Goal: Task Accomplishment & Management: Complete application form

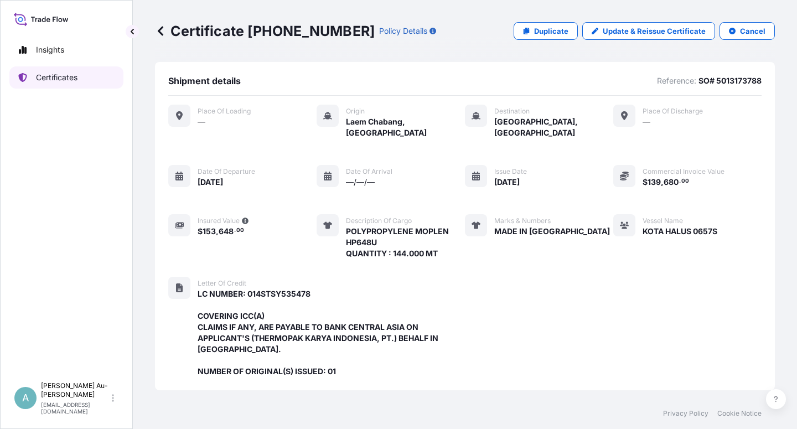
scroll to position [318, 0]
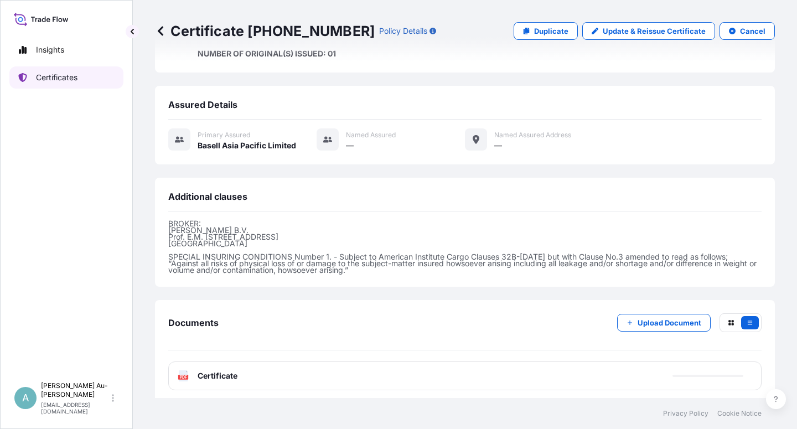
click at [50, 79] on p "Certificates" at bounding box center [57, 77] width 42 height 11
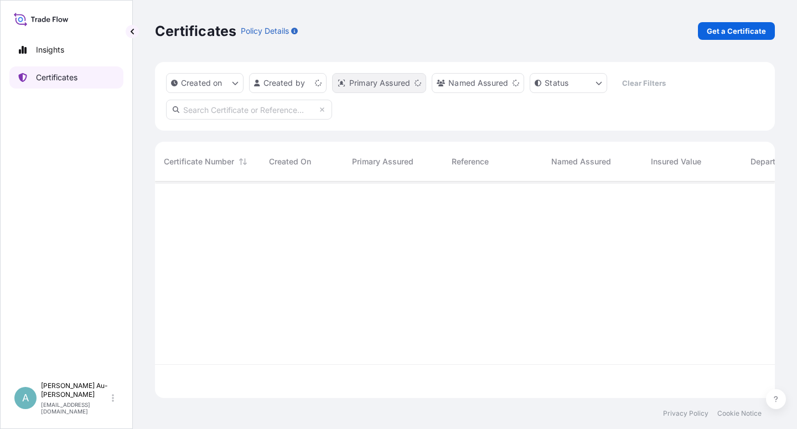
scroll to position [213, 611]
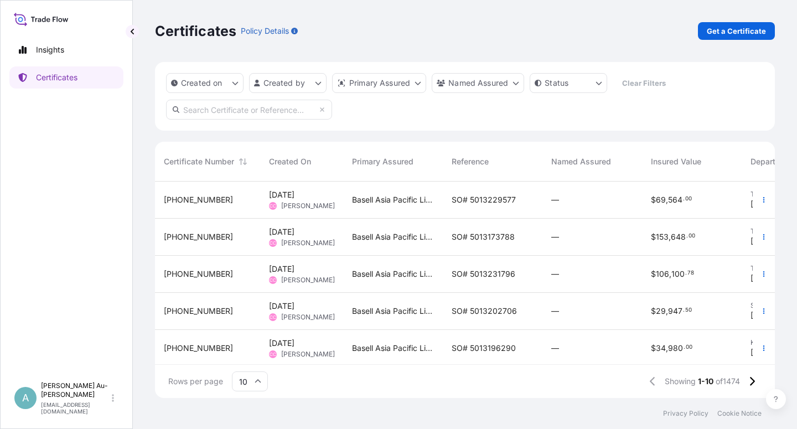
click at [186, 112] on input "text" at bounding box center [249, 110] width 166 height 20
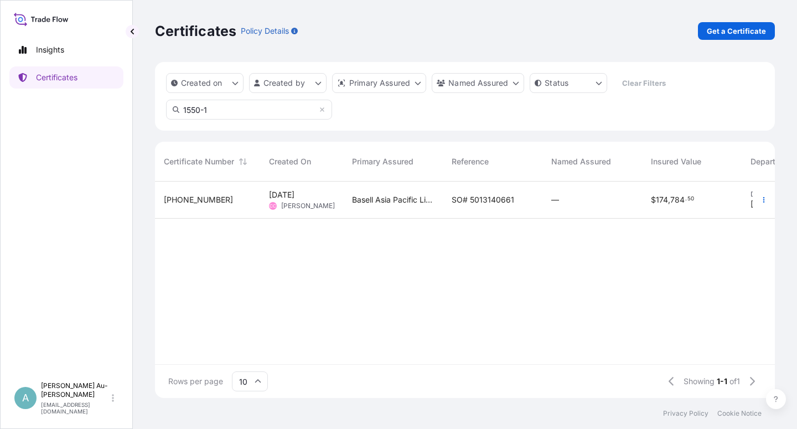
type input "1550-1"
click at [468, 199] on span "SO# 5013140661" at bounding box center [483, 199] width 63 height 11
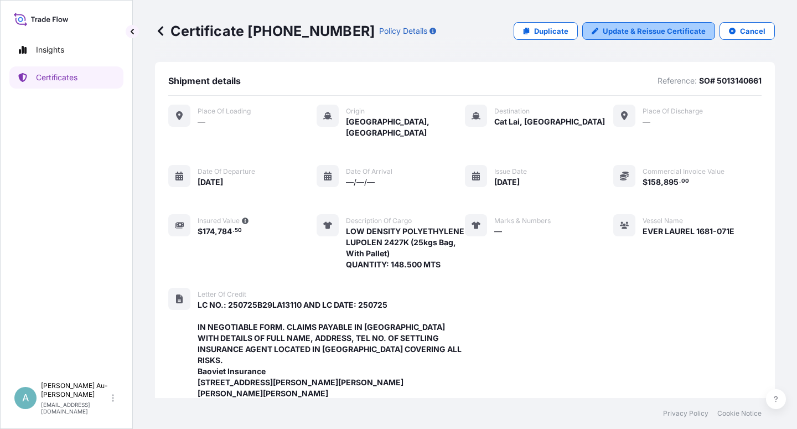
click at [623, 27] on p "Update & Reissue Certificate" at bounding box center [654, 30] width 103 height 11
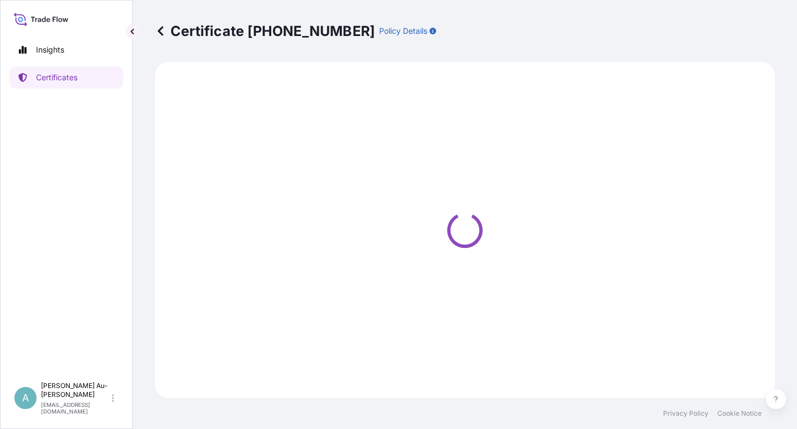
select select "Sea"
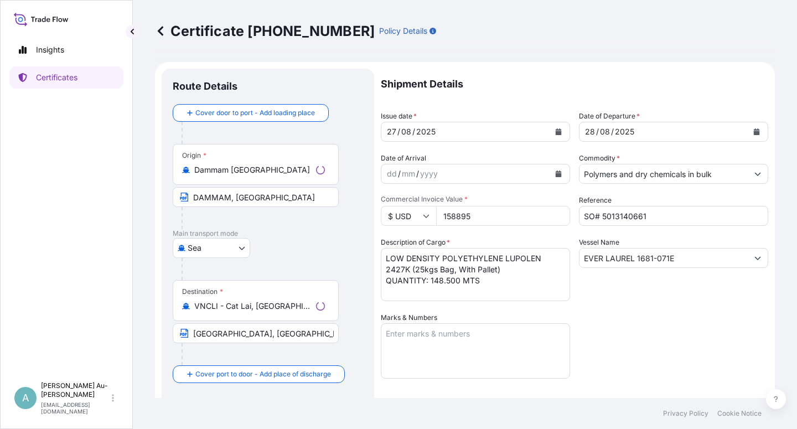
select select "32034"
click at [556, 133] on icon "Calendar" at bounding box center [559, 131] width 6 height 7
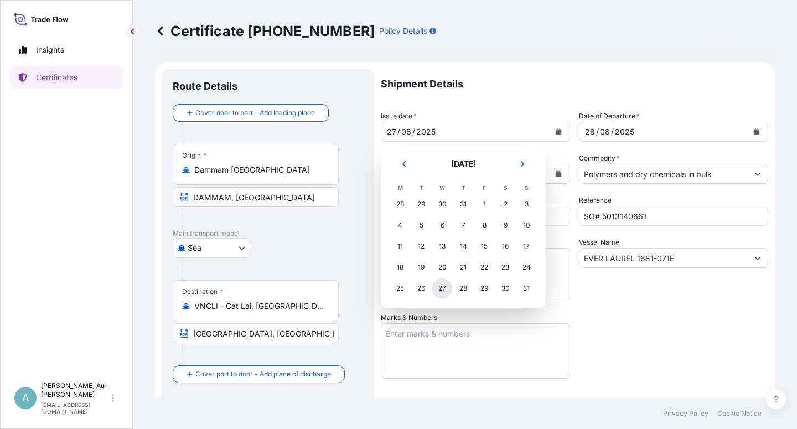
click at [445, 291] on div "27" at bounding box center [442, 288] width 20 height 20
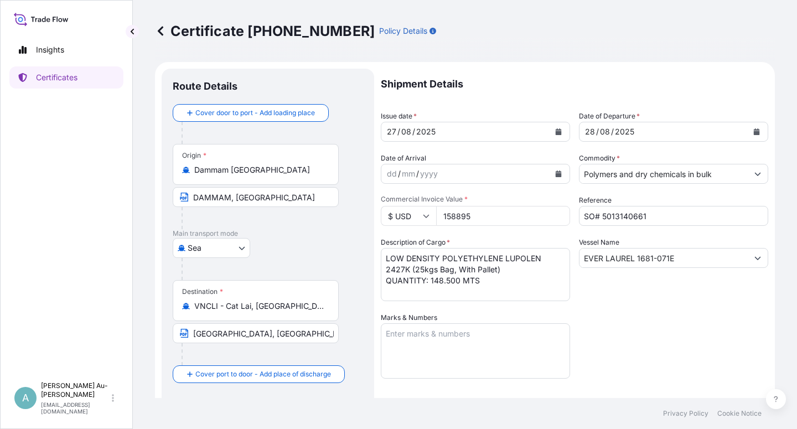
click at [629, 291] on div "Vessel Name EVER LAUREL 1681-071E" at bounding box center [673, 269] width 189 height 64
click at [504, 262] on textarea "LOW DENSITY POLYETHYLENE LUPOLEN 2427K (25kgs Bag, With Pallet) QUANTITY: 148.5…" at bounding box center [475, 274] width 189 height 53
click at [450, 271] on textarea "LOW DENSITY POLYETHYLENE LUPOLEN 2427K (25kgs Bag, With Pallet) QUANTITY: 148.5…" at bounding box center [475, 274] width 189 height 53
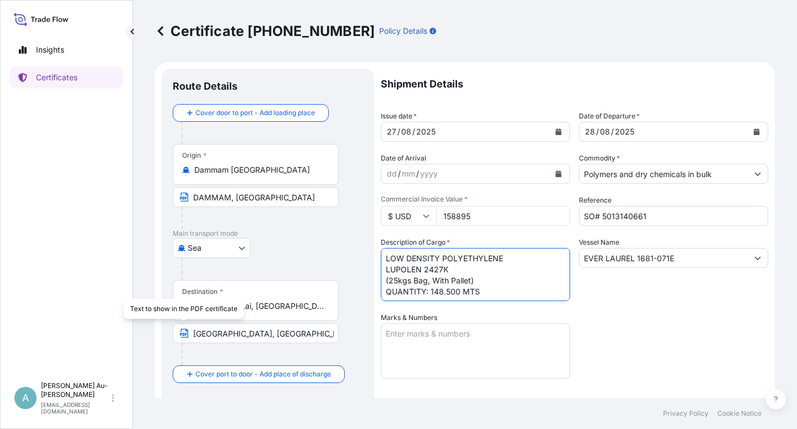
type textarea "LOW DENSITY POLYETHYLENE LUPOLEN 2427K (25kgs Bag, With Pallet) QUANTITY: 148.5…"
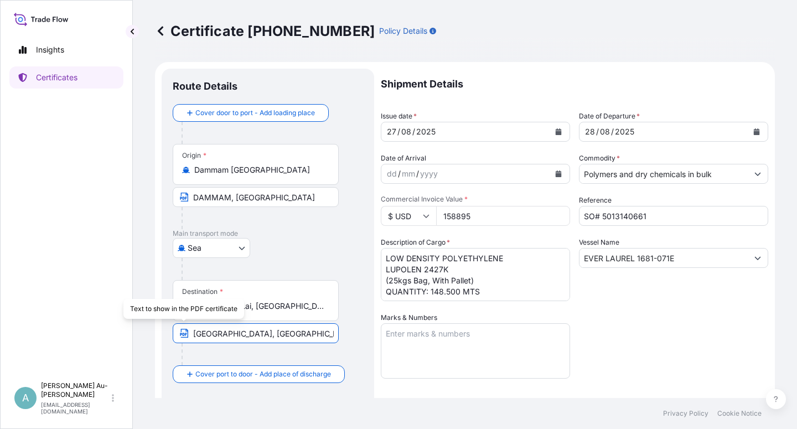
drag, startPoint x: 193, startPoint y: 333, endPoint x: 286, endPoint y: 333, distance: 93.0
click at [194, 333] on input "[GEOGRAPHIC_DATA], [GEOGRAPHIC_DATA] [GEOGRAPHIC_DATA]: [GEOGRAPHIC_DATA], [GEO…" at bounding box center [256, 333] width 166 height 20
click at [351, 350] on div "Destination * VNCLI - Cat Lai, [GEOGRAPHIC_DATA] [GEOGRAPHIC_DATA], [GEOGRAPHIC…" at bounding box center [268, 322] width 190 height 85
click at [607, 327] on div "Shipment Details Issue date * [DATE] Date of Departure * [DATE] Date of Arrival…" at bounding box center [575, 354] width 388 height 570
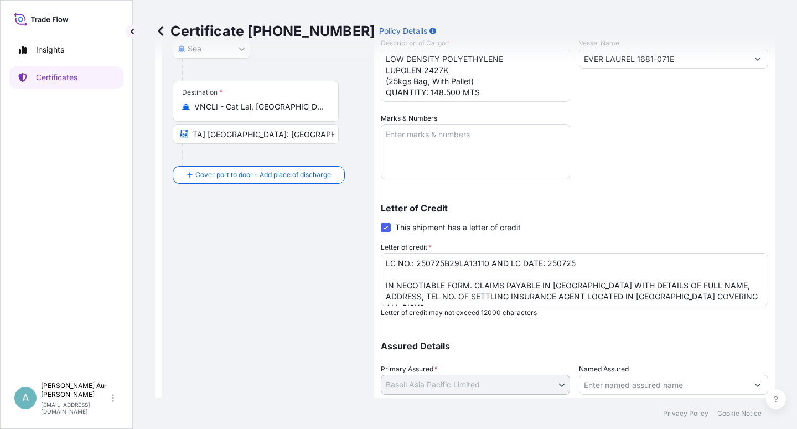
scroll to position [271, 0]
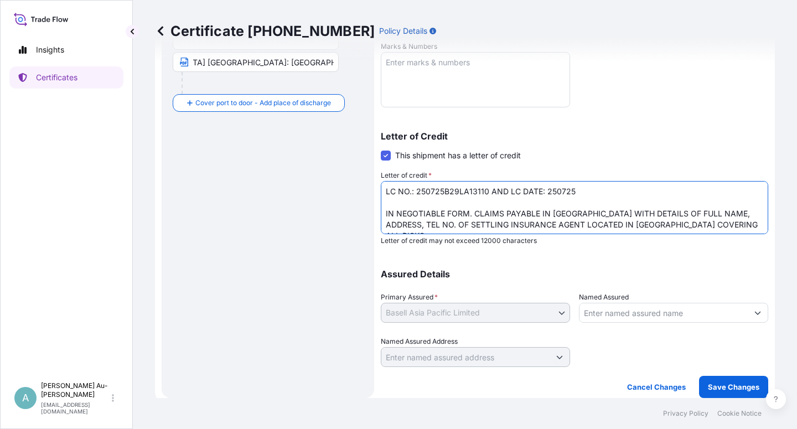
drag, startPoint x: 631, startPoint y: 225, endPoint x: 710, endPoint y: 222, distance: 79.2
click at [710, 222] on textarea "LC NO.: 250725B29LA13110 AND LC DATE: 250725 IN NEGOTIABLE FORM. CLAIMS PAYABLE…" at bounding box center [575, 207] width 388 height 53
click at [389, 203] on textarea "LC NO.: 250725B29LA13110 AND LC DATE: 250725 IN NEGOTIABLE FORM. CLAIMS PAYABLE…" at bounding box center [575, 207] width 388 height 53
paste textarea "COVERING ALL RISKS"
click at [385, 203] on textarea "LC NO.: 250725B29LA13110 AND LC DATE: 250725 IN NEGOTIABLE FORM. CLAIMS PAYABLE…" at bounding box center [575, 207] width 388 height 53
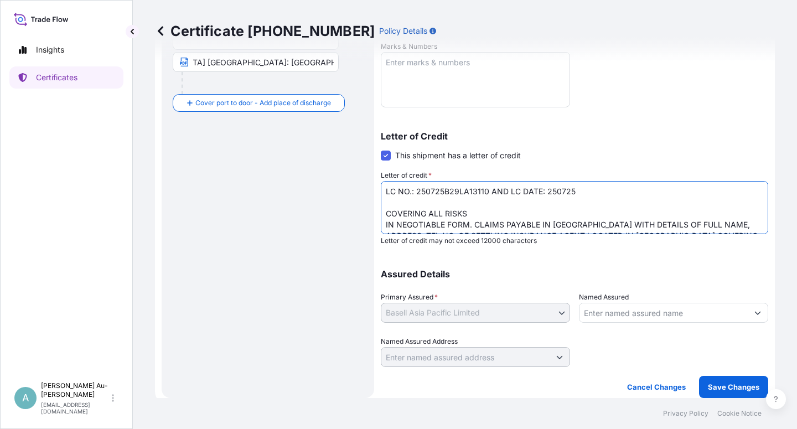
scroll to position [28, 0]
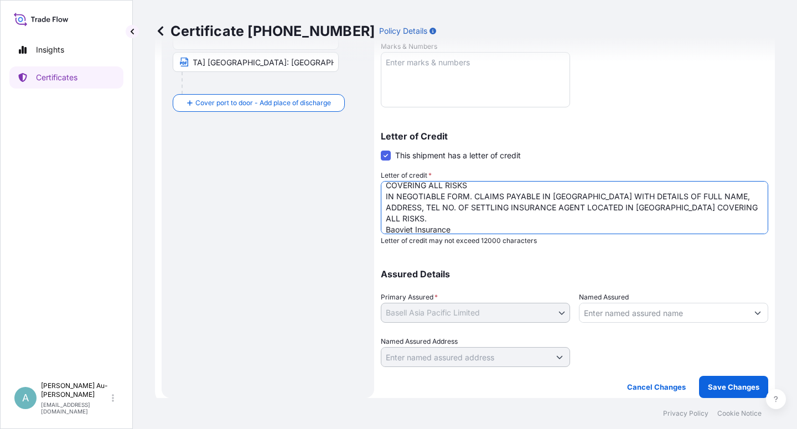
click at [710, 211] on textarea "LC NO.: 250725B29LA13110 AND LC DATE: 250725 IN NEGOTIABLE FORM. CLAIMS PAYABLE…" at bounding box center [575, 207] width 388 height 53
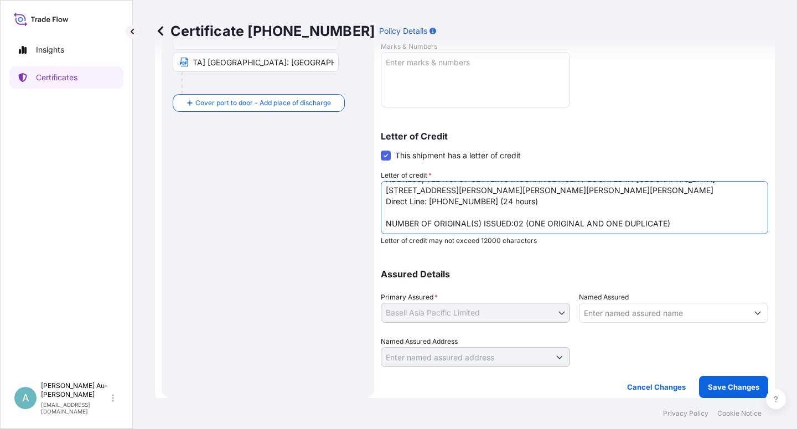
scroll to position [79, 0]
drag, startPoint x: 385, startPoint y: 193, endPoint x: 390, endPoint y: 208, distance: 15.1
click at [388, 196] on textarea "LC NO.: 250725B29LA13110 AND LC DATE: 250725 IN NEGOTIABLE FORM. CLAIMS PAYABLE…" at bounding box center [575, 207] width 388 height 53
type textarea "LC NO.: 250725B29LA13110 AND LC DATE: 250725 COVERING ALL RISKS IN NEGOTIABLE F…"
click at [729, 394] on button "Save Changes" at bounding box center [733, 387] width 69 height 22
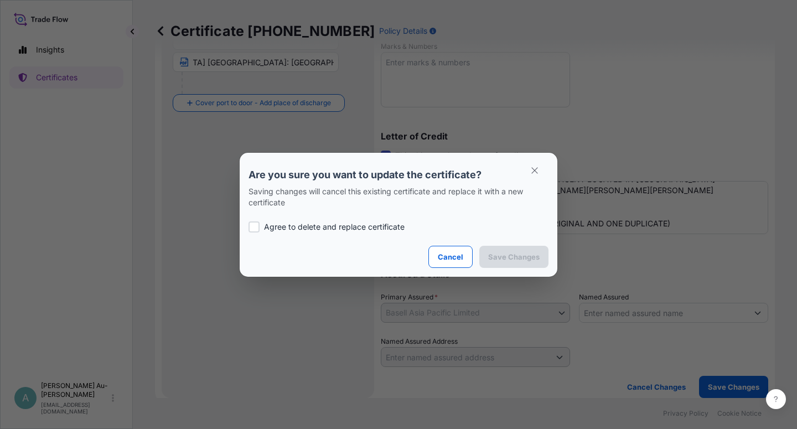
click at [257, 230] on div at bounding box center [254, 226] width 11 height 11
checkbox input "true"
click at [508, 262] on button "Save Changes" at bounding box center [513, 257] width 69 height 22
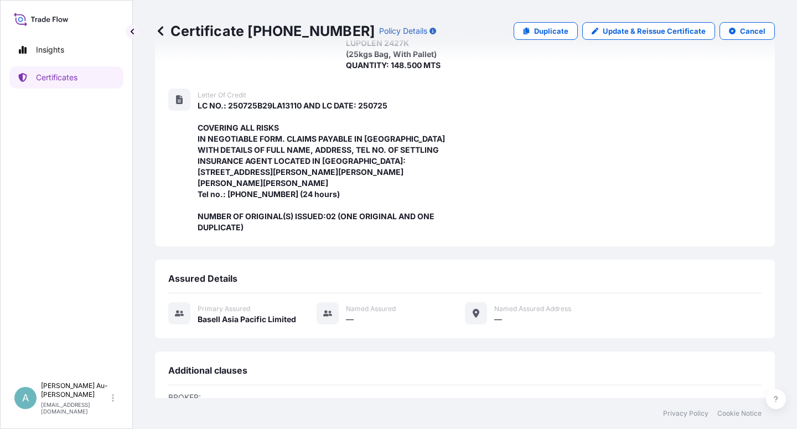
scroll to position [395, 0]
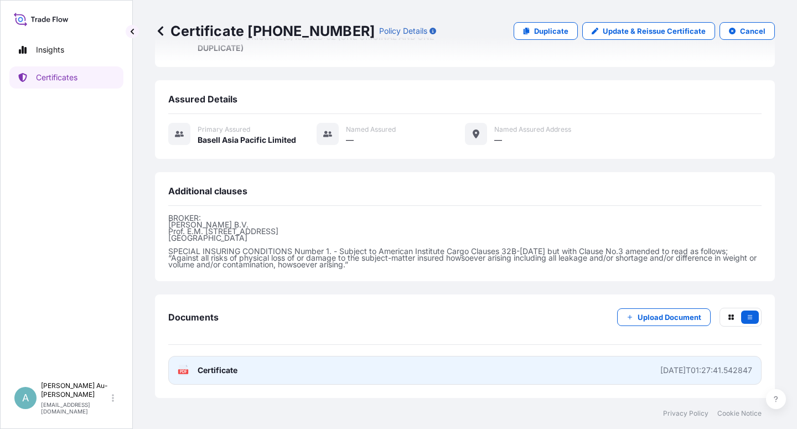
click at [218, 376] on link "PDF Certificate [DATE]T01:27:41.542847" at bounding box center [465, 370] width 594 height 29
